Goal: Task Accomplishment & Management: Manage account settings

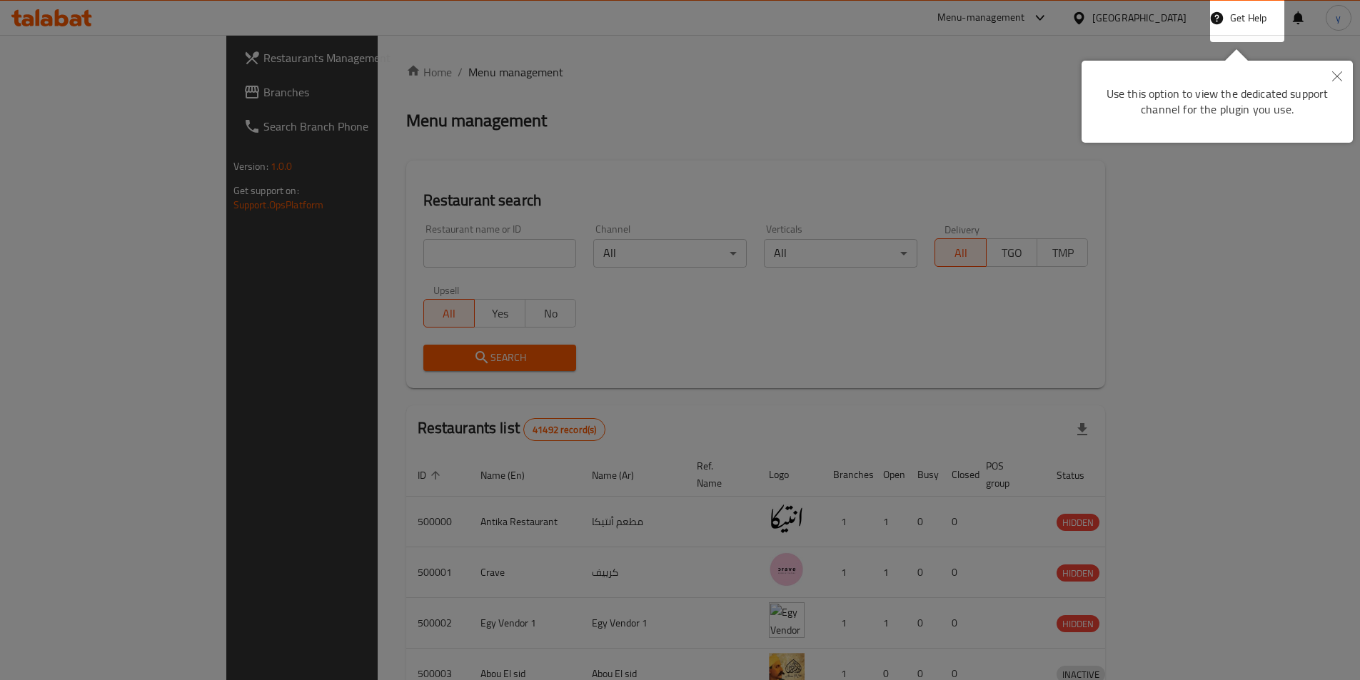
click at [827, 17] on div at bounding box center [680, 340] width 1360 height 680
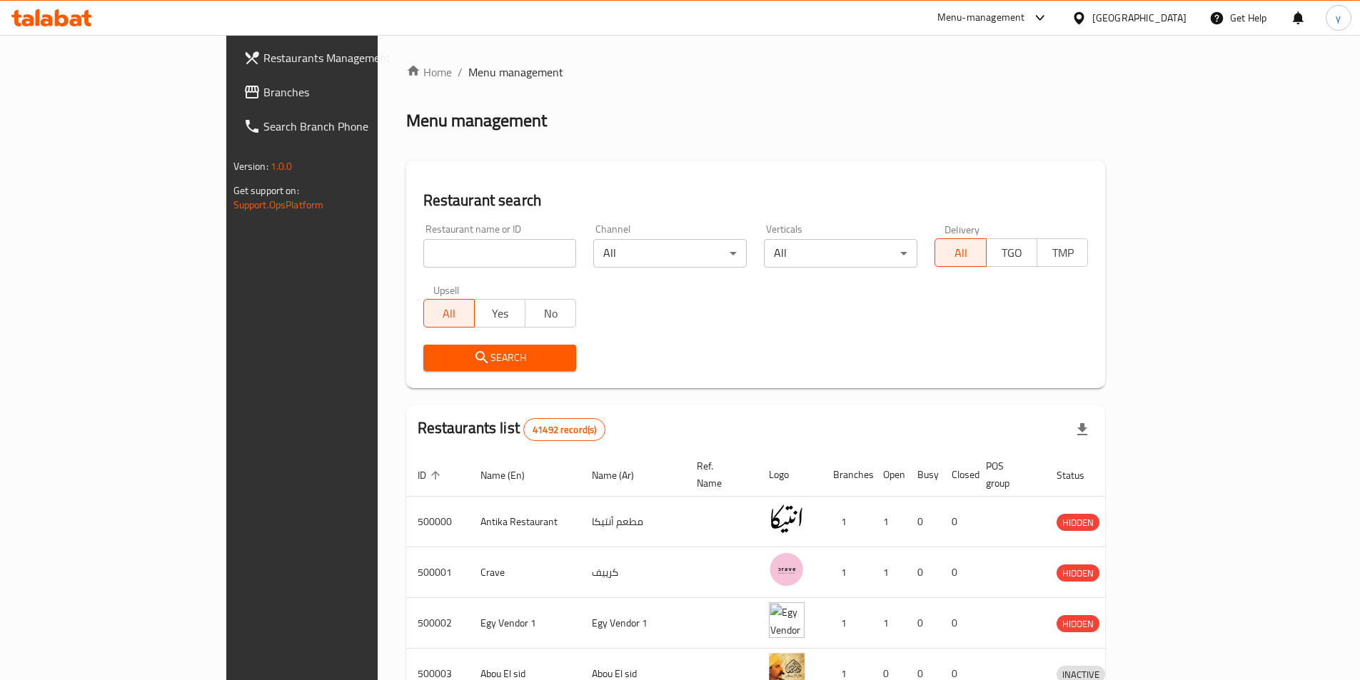
click at [1175, 16] on div "Egypt" at bounding box center [1139, 18] width 94 height 16
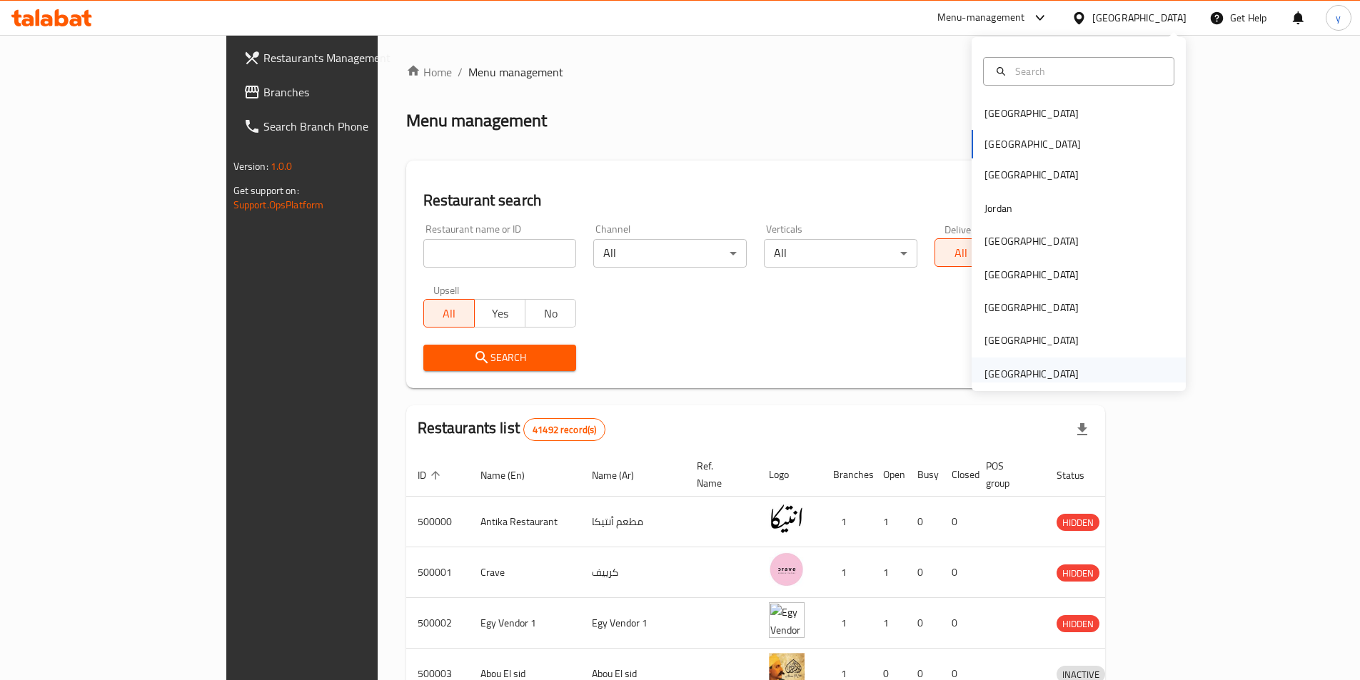
click at [1003, 373] on div "[GEOGRAPHIC_DATA]" at bounding box center [1031, 374] width 94 height 16
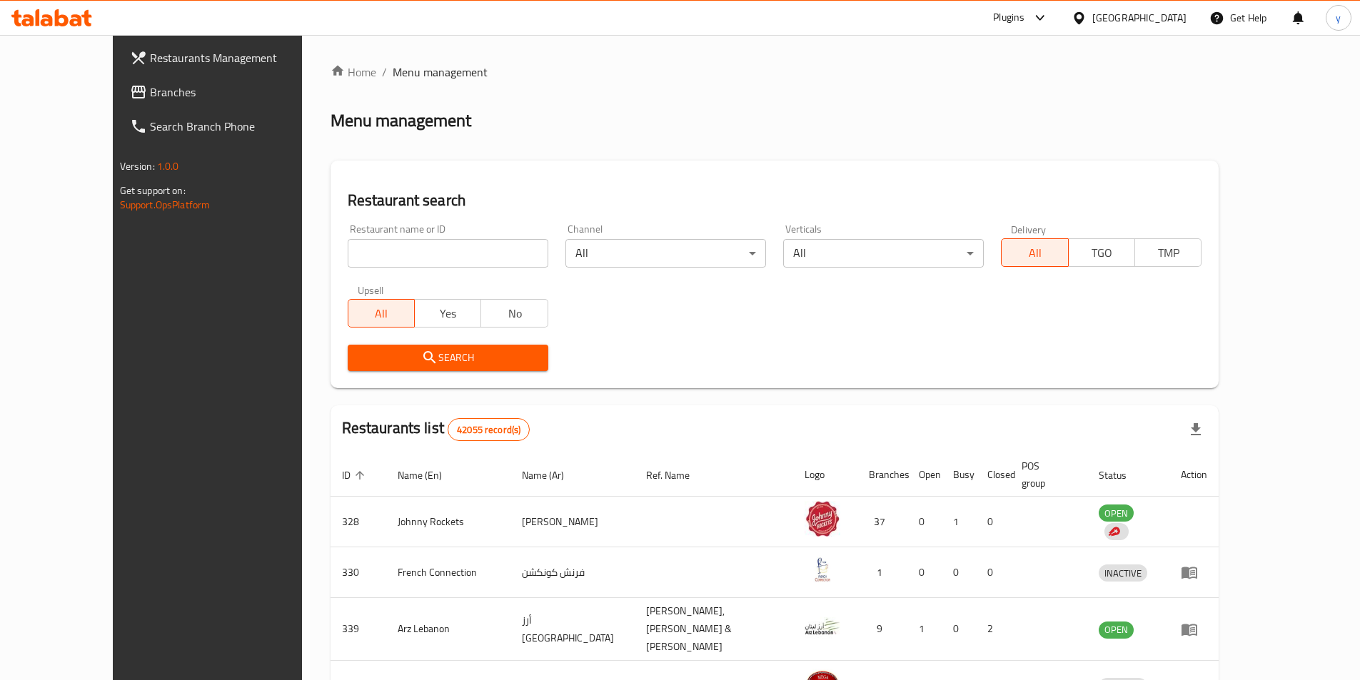
click at [150, 88] on span "Branches" at bounding box center [239, 92] width 178 height 17
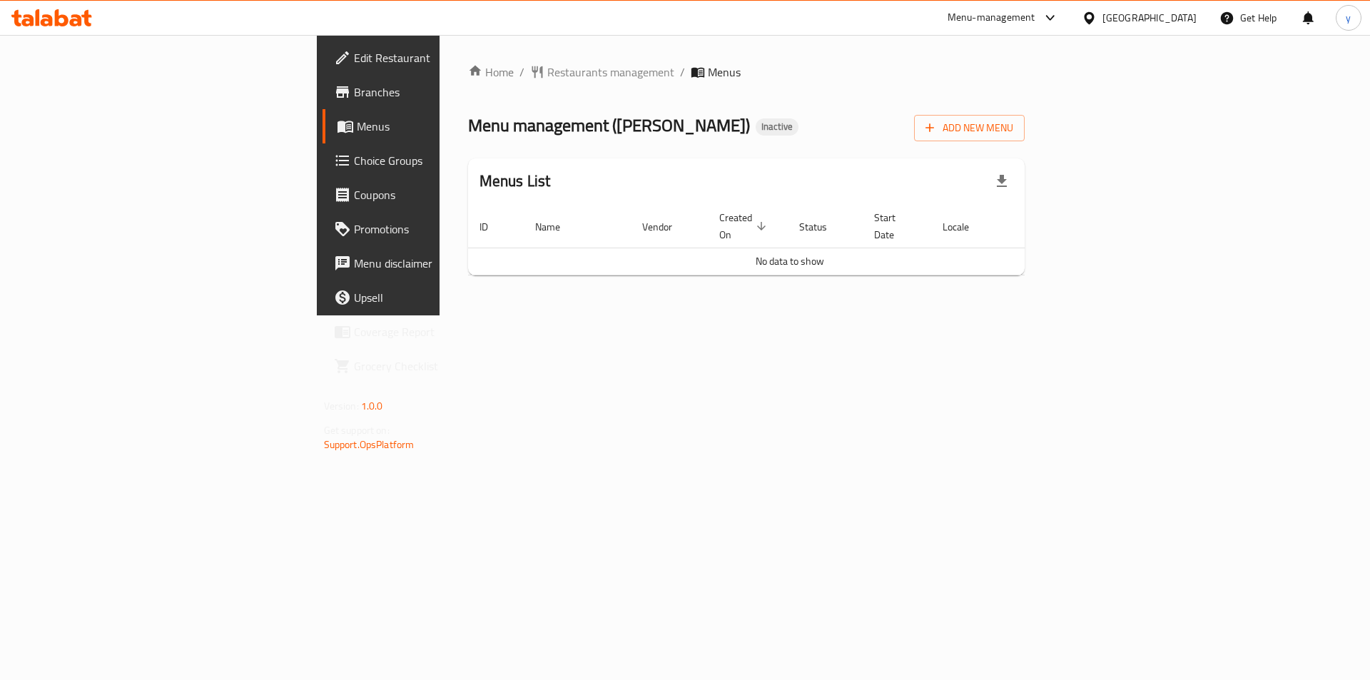
click at [354, 52] on span "Edit Restaurant" at bounding box center [444, 57] width 181 height 17
